Goal: Task Accomplishment & Management: Use online tool/utility

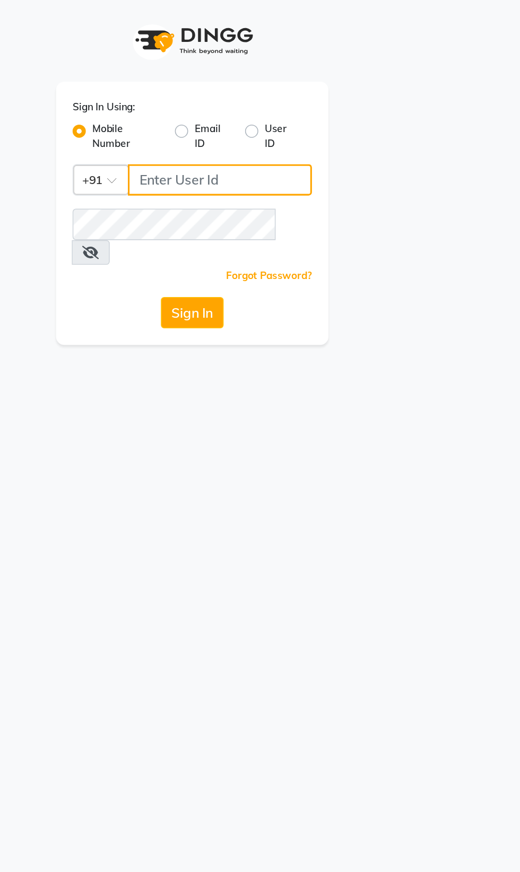
click at [300, 116] on input "Username" at bounding box center [278, 116] width 118 height 20
type input "8956544245"
click at [240, 191] on button "Sign In" at bounding box center [260, 201] width 40 height 20
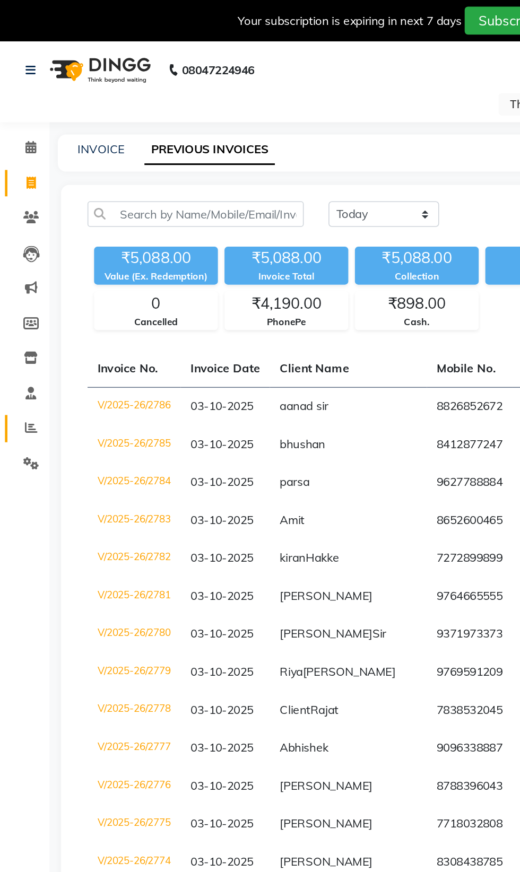
click at [21, 273] on icon at bounding box center [20, 275] width 8 height 8
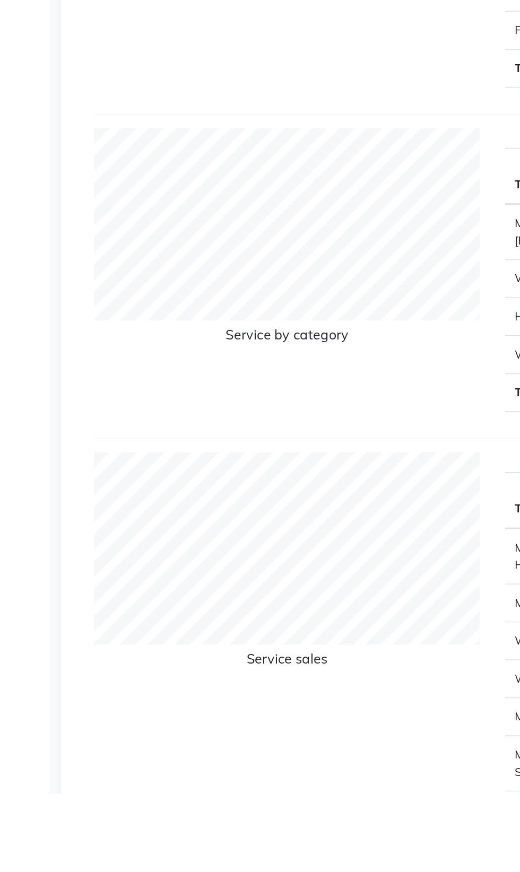
scroll to position [459, 0]
